Goal: Information Seeking & Learning: Learn about a topic

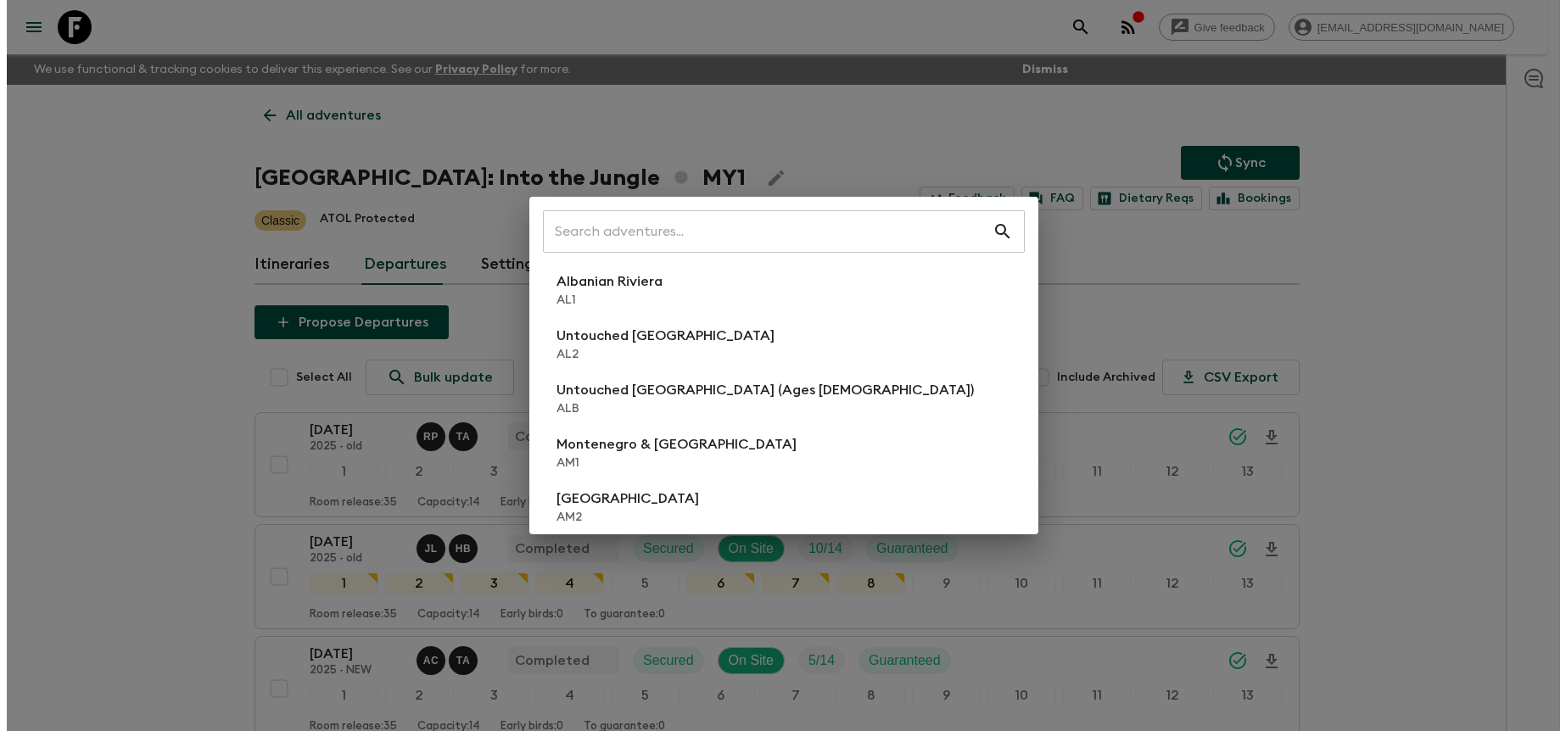
scroll to position [798, 0]
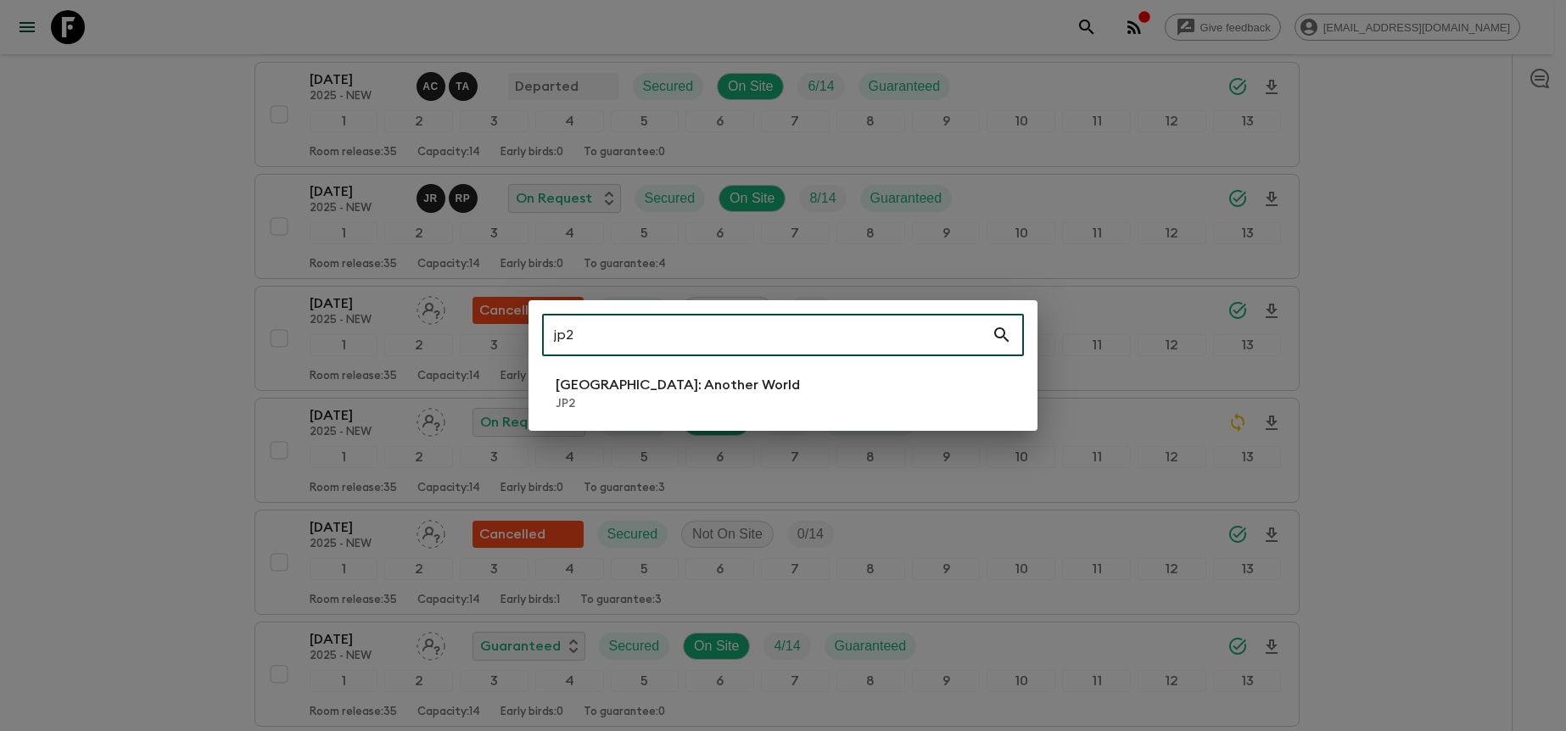
type input "jp2"
click at [767, 391] on li "[GEOGRAPHIC_DATA]: Another World JP2" at bounding box center [783, 393] width 482 height 47
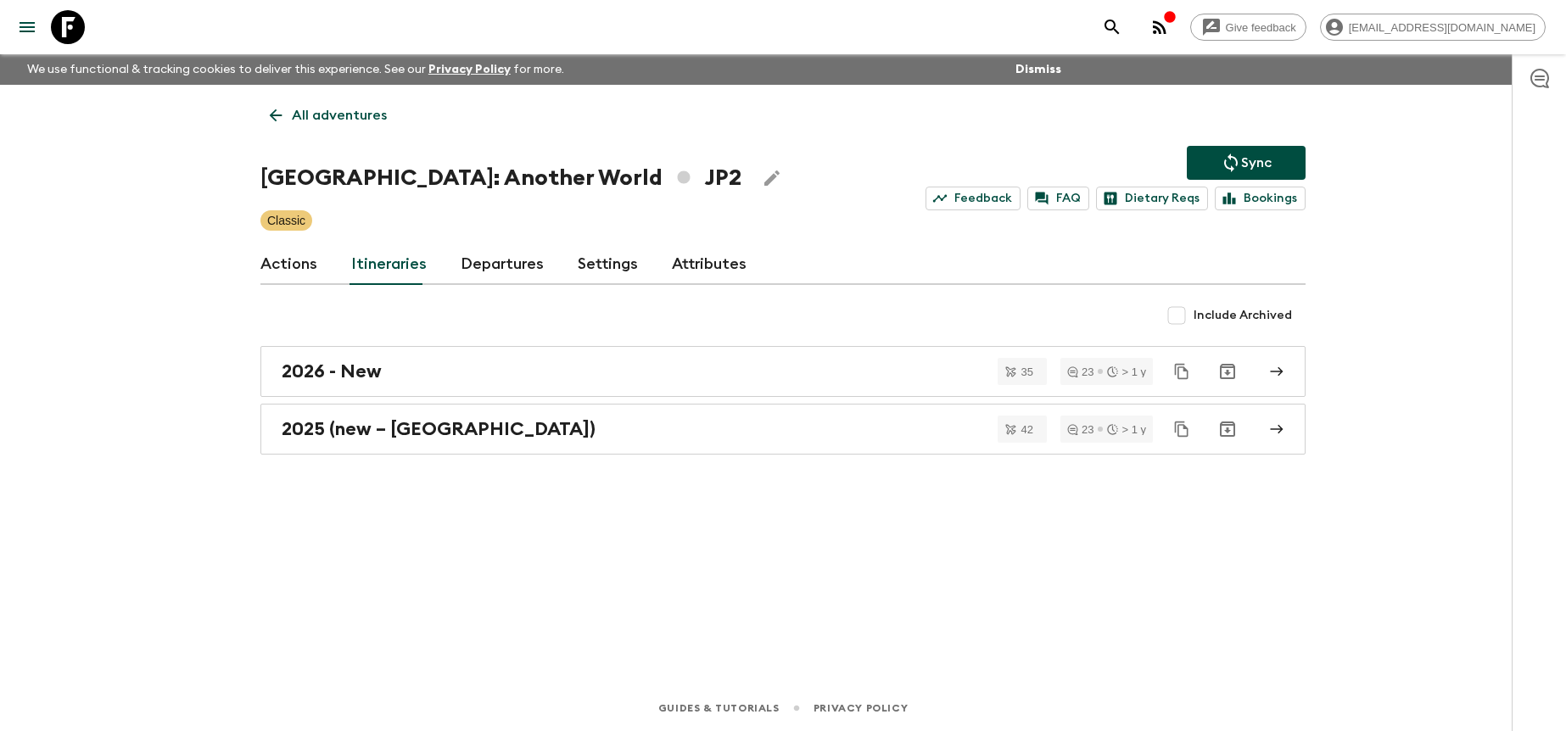
click at [478, 255] on link "Departures" at bounding box center [502, 264] width 83 height 41
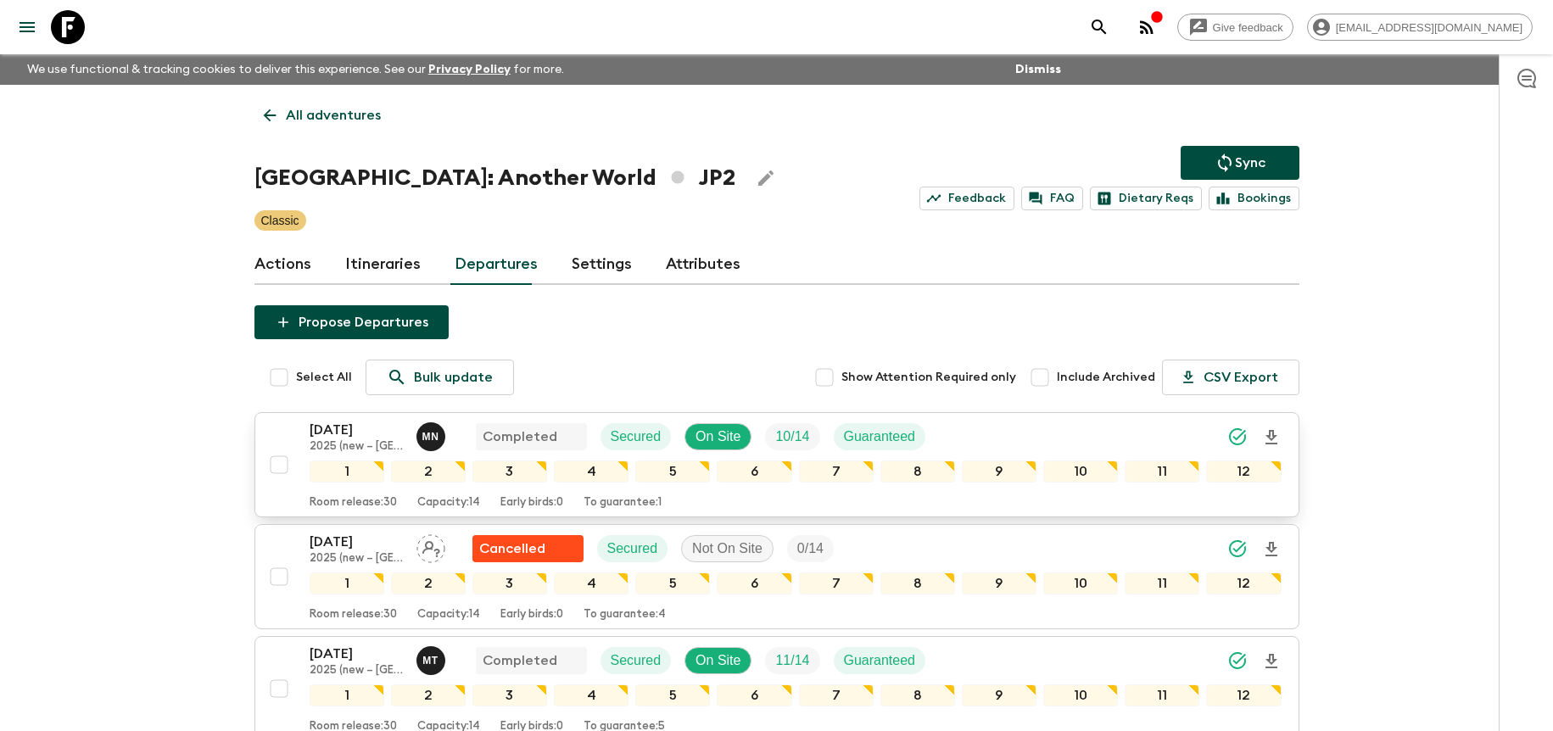
click at [1058, 427] on div "[DATE] 2025 (new – [GEOGRAPHIC_DATA]) M N Completed Secured On Site 10 / 14 Gua…" at bounding box center [796, 437] width 972 height 34
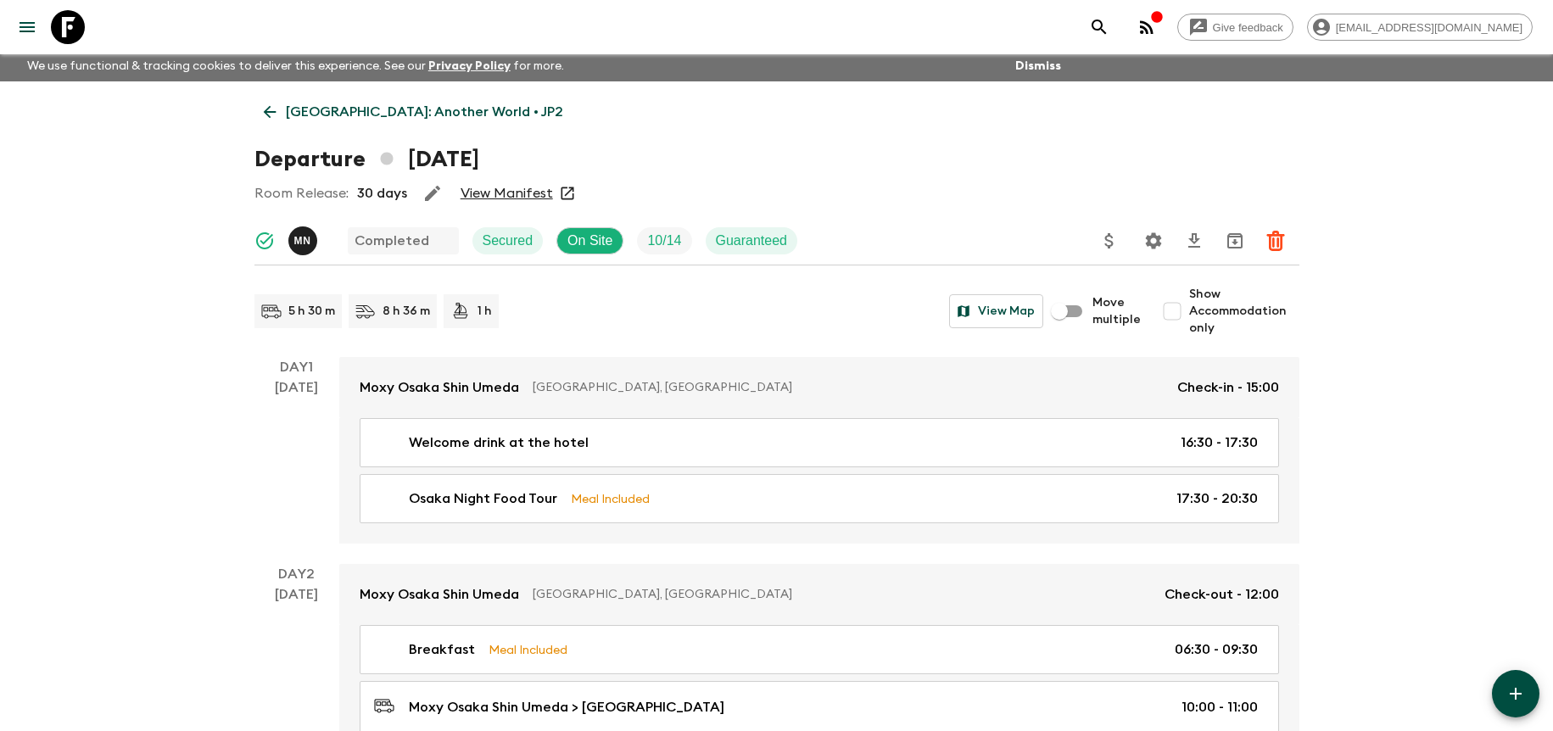
click at [1229, 315] on span "Show Accommodation only" at bounding box center [1244, 311] width 110 height 51
click at [1189, 315] on input "Show Accommodation only" at bounding box center [1172, 311] width 34 height 34
checkbox input "true"
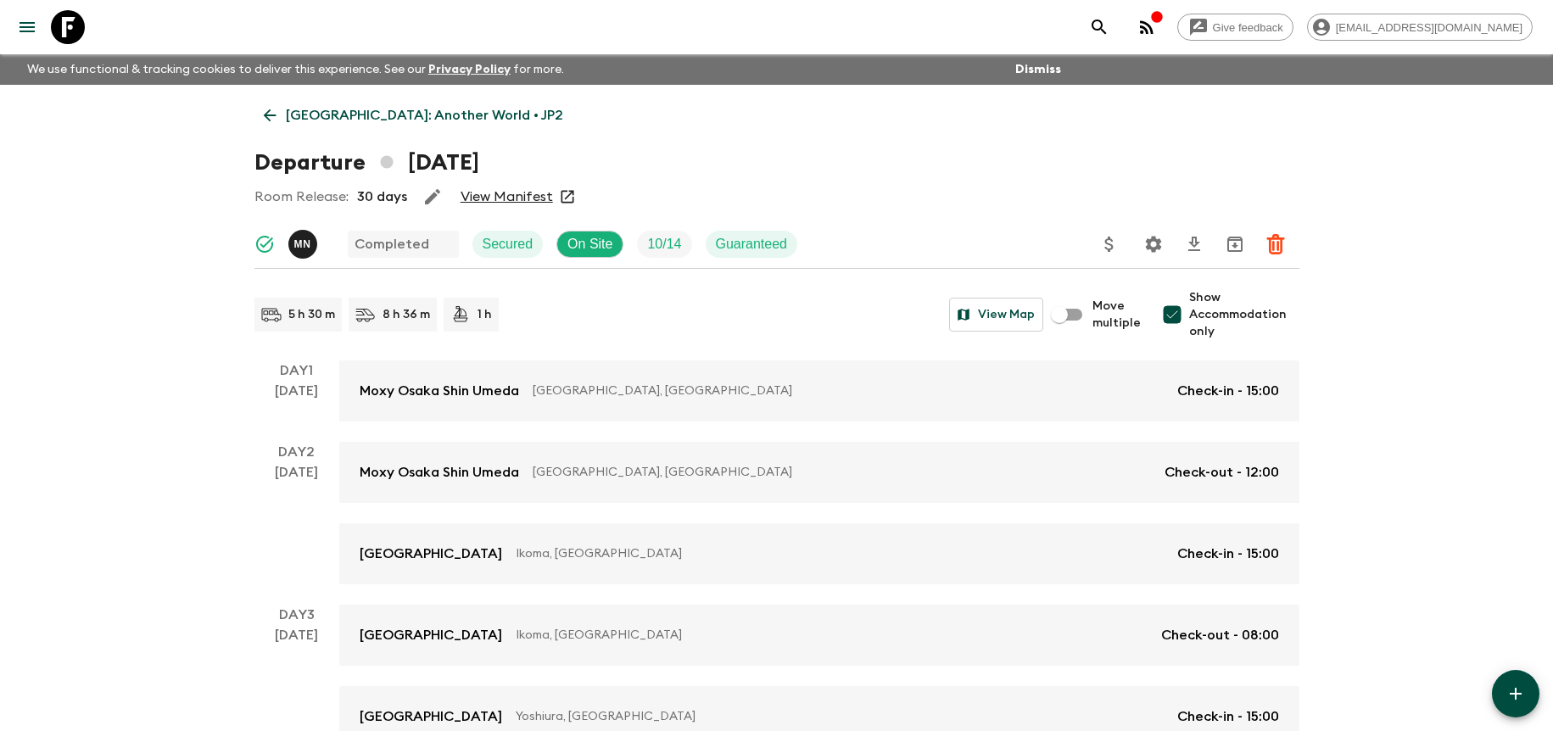
click at [415, 105] on p "[GEOGRAPHIC_DATA]: Another World • JP2" at bounding box center [424, 115] width 277 height 20
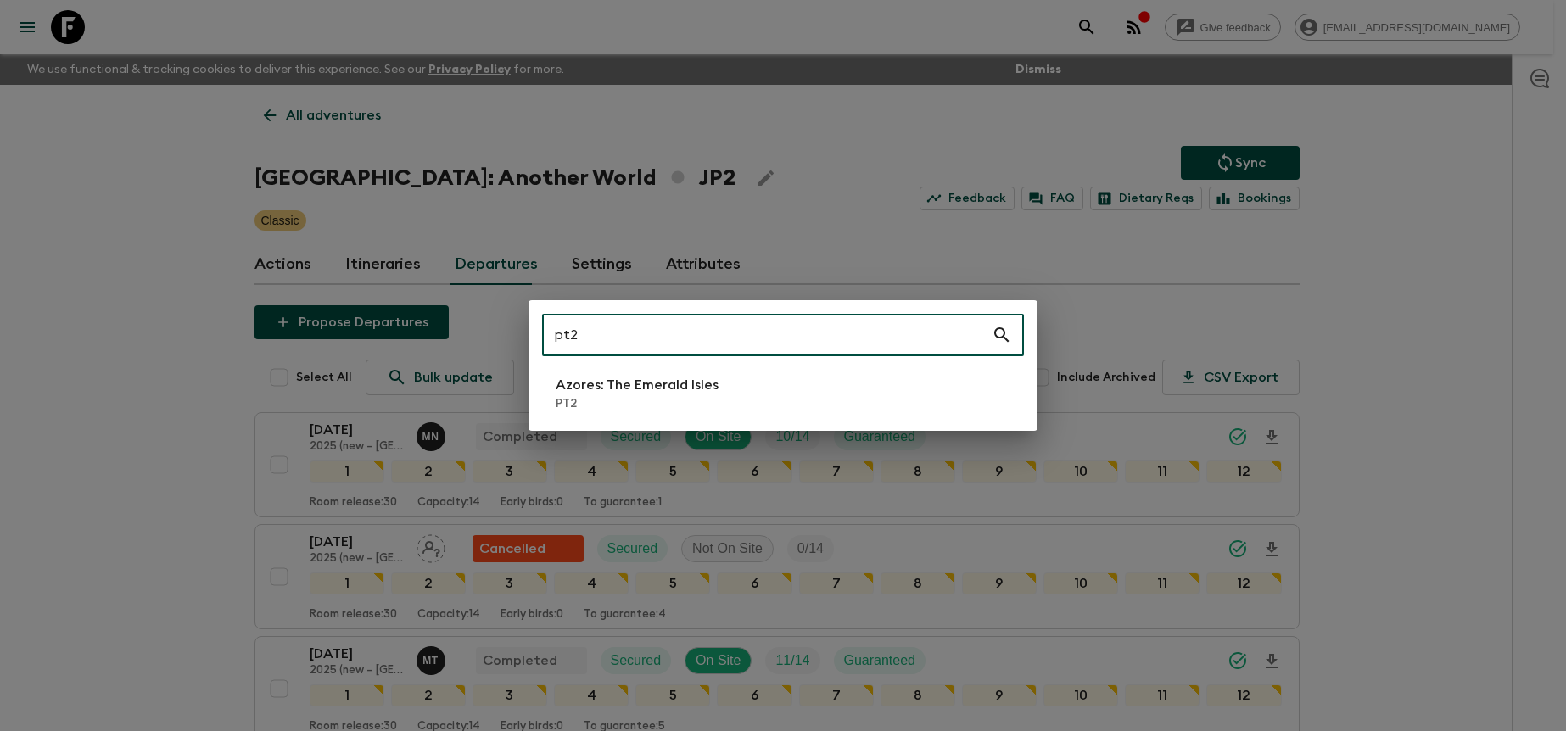
type input "pt2"
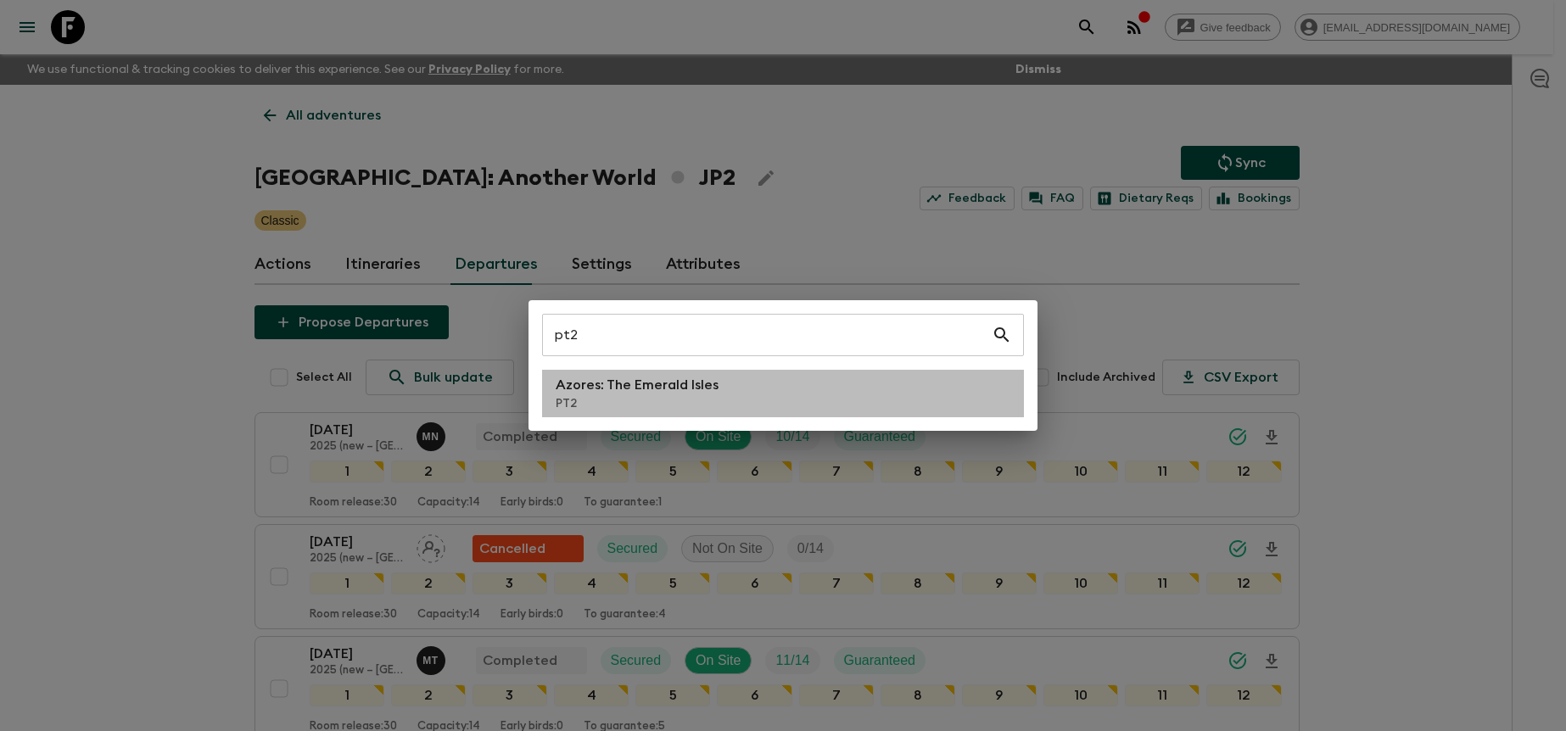
click at [830, 379] on li "Azores: The Emerald Isles PT2" at bounding box center [783, 393] width 482 height 47
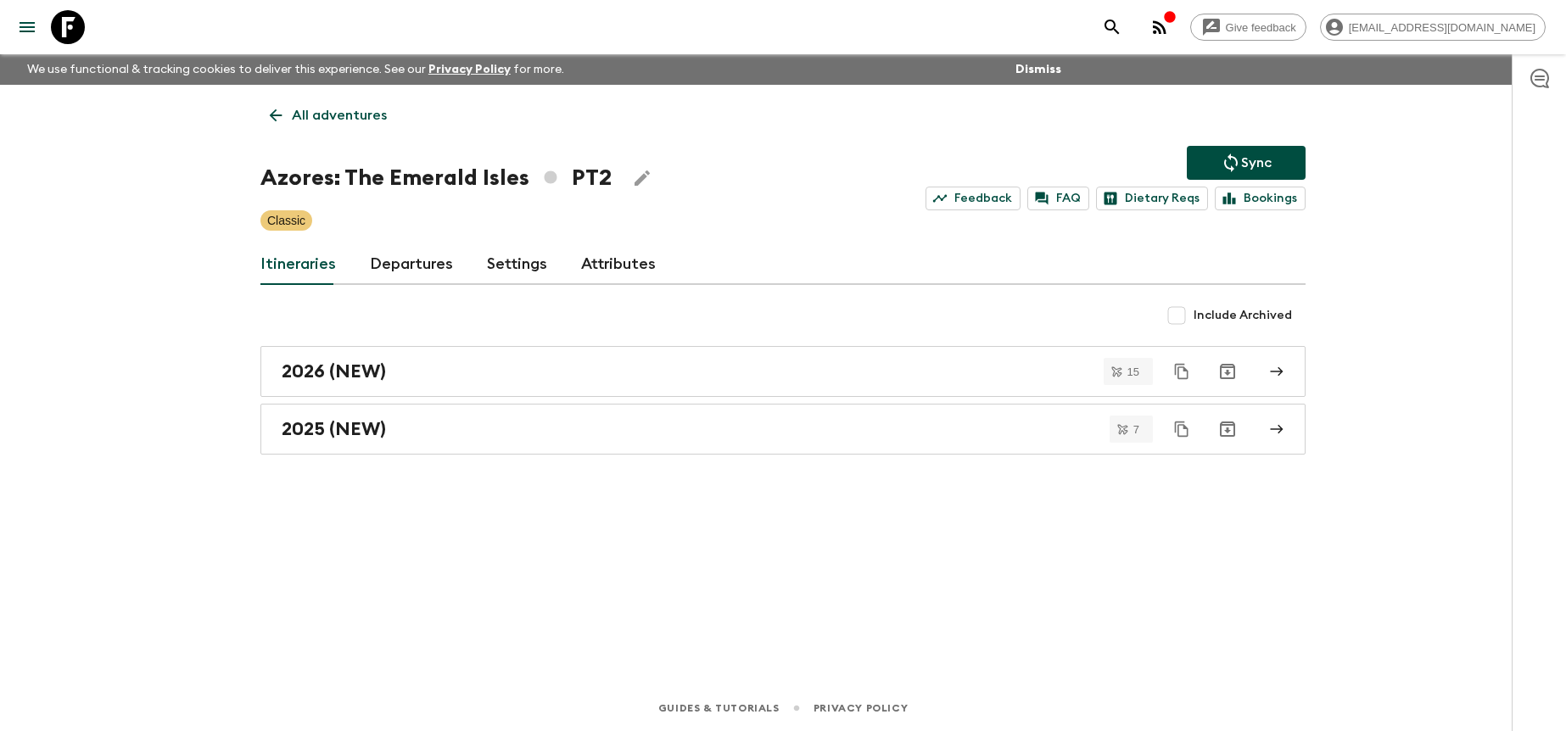
click at [444, 274] on link "Departures" at bounding box center [411, 264] width 83 height 41
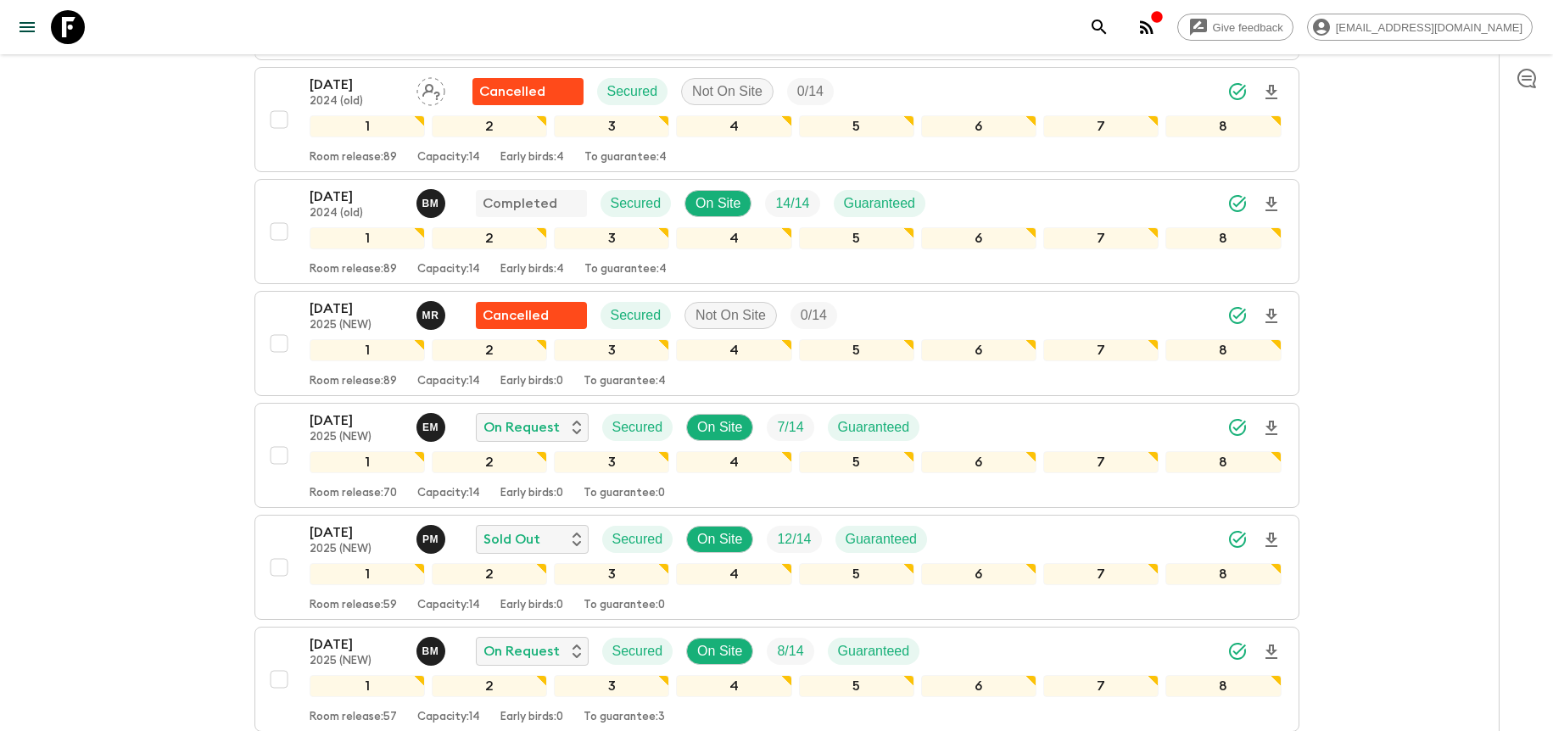
scroll to position [830, 0]
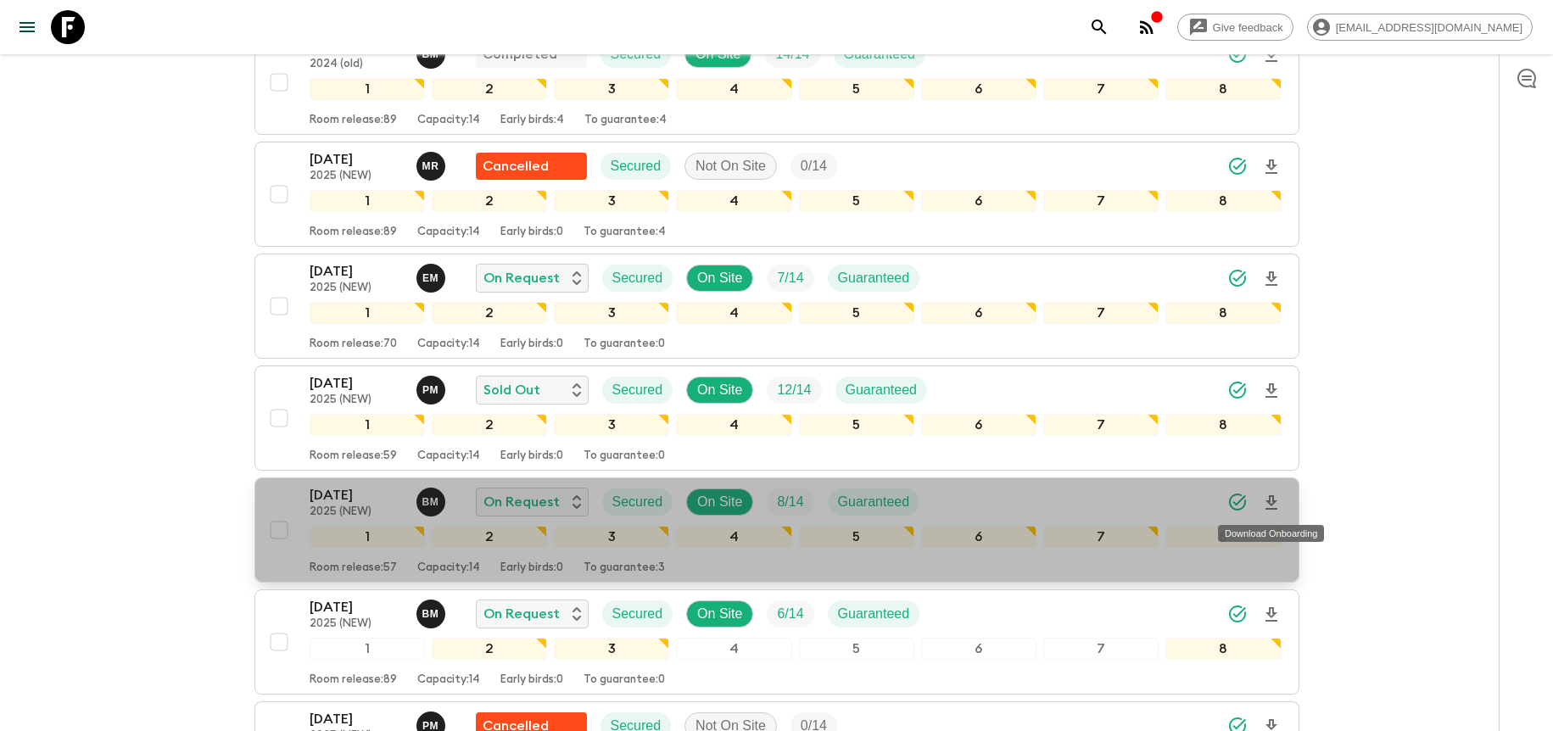
click at [1269, 501] on icon "Download Onboarding" at bounding box center [1271, 502] width 12 height 14
